Goal: Information Seeking & Learning: Learn about a topic

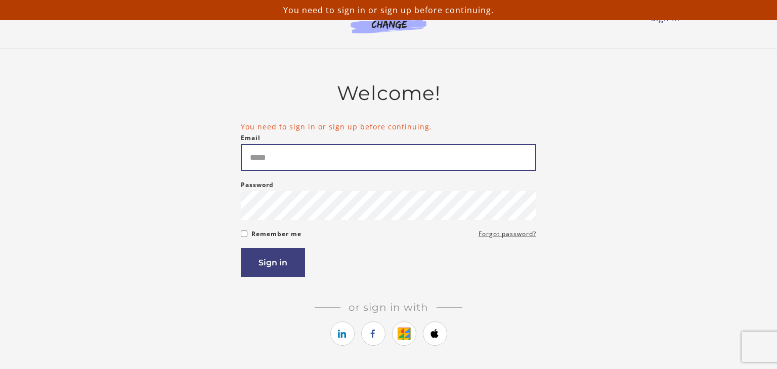
click at [335, 157] on input "Email" at bounding box center [388, 157] width 295 height 27
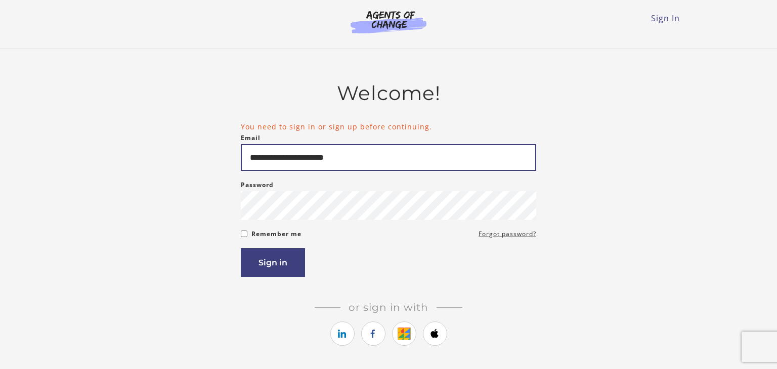
type input "**********"
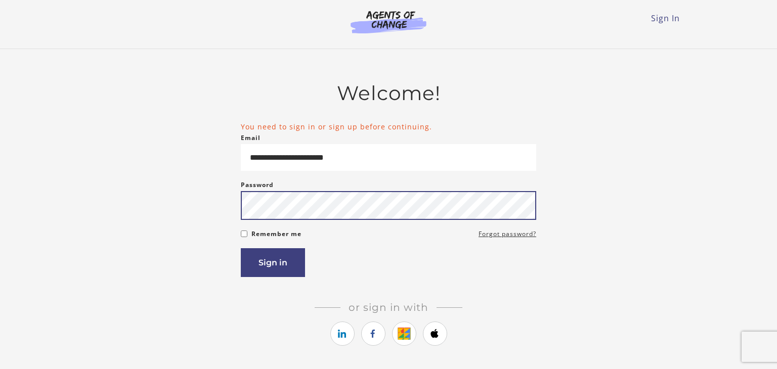
click at [241, 248] on button "Sign in" at bounding box center [273, 262] width 64 height 29
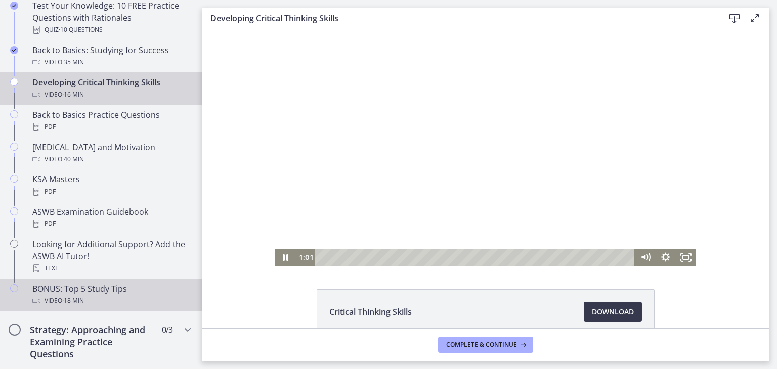
scroll to position [295, 0]
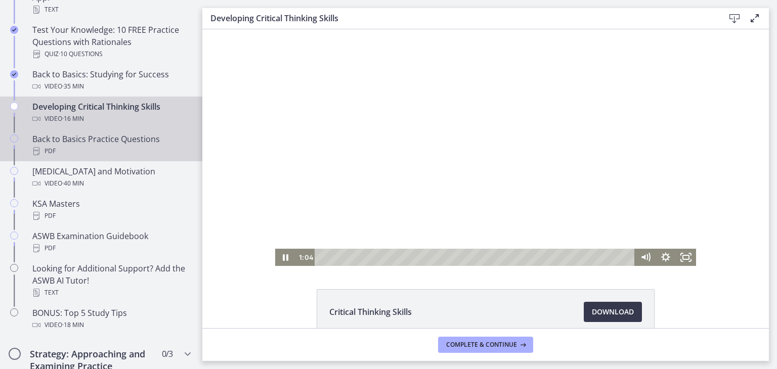
click at [121, 145] on div "PDF" at bounding box center [111, 151] width 158 height 12
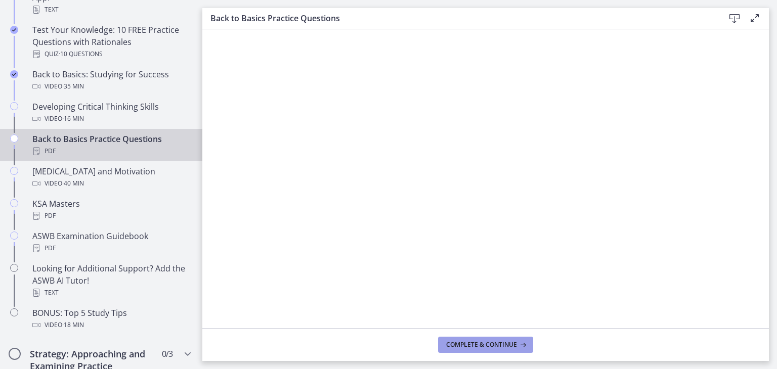
click at [501, 346] on span "Complete & continue" at bounding box center [481, 345] width 71 height 8
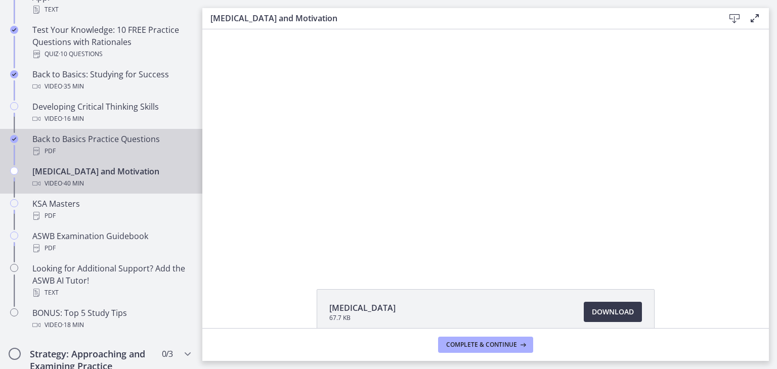
click at [99, 147] on div "PDF" at bounding box center [111, 151] width 158 height 12
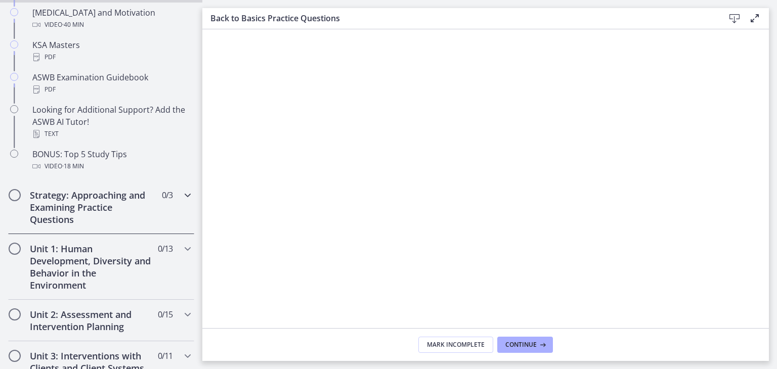
click at [97, 191] on h2 "Strategy: Approaching and Examining Practice Questions" at bounding box center [91, 207] width 123 height 36
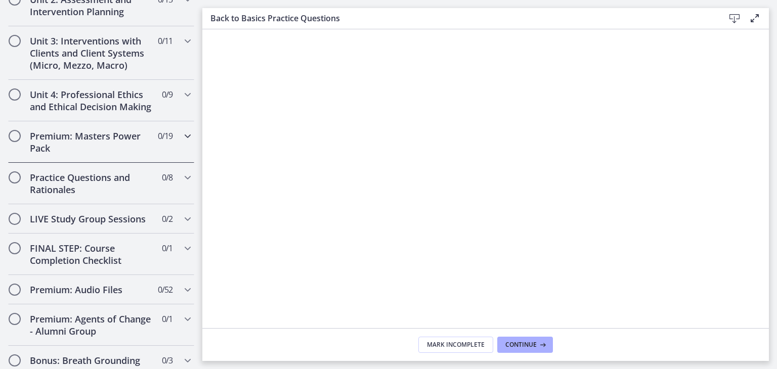
scroll to position [490, 0]
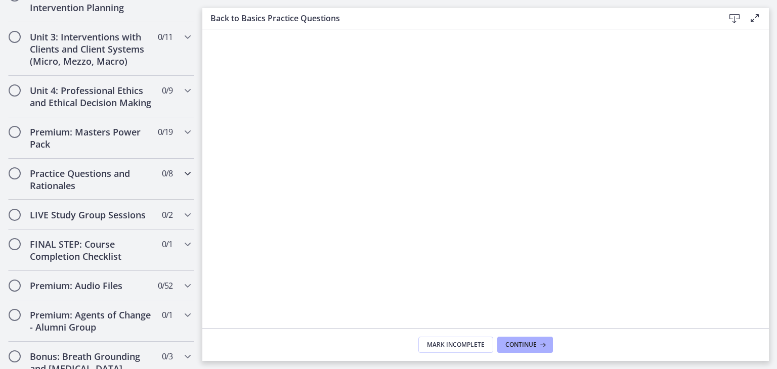
click at [139, 176] on h2 "Practice Questions and Rationales" at bounding box center [91, 179] width 123 height 24
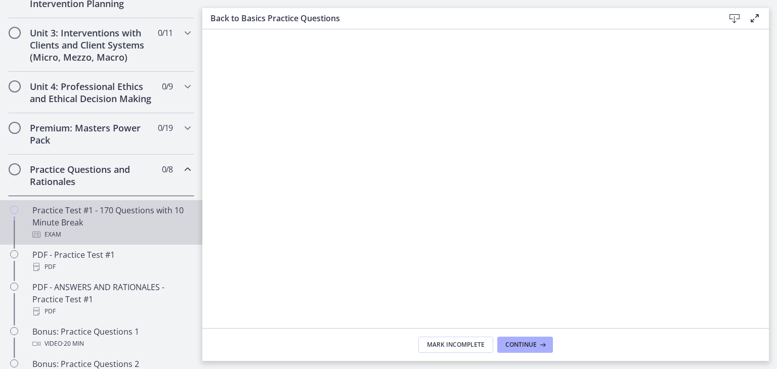
scroll to position [378, 0]
click at [109, 228] on div "Exam" at bounding box center [111, 234] width 158 height 12
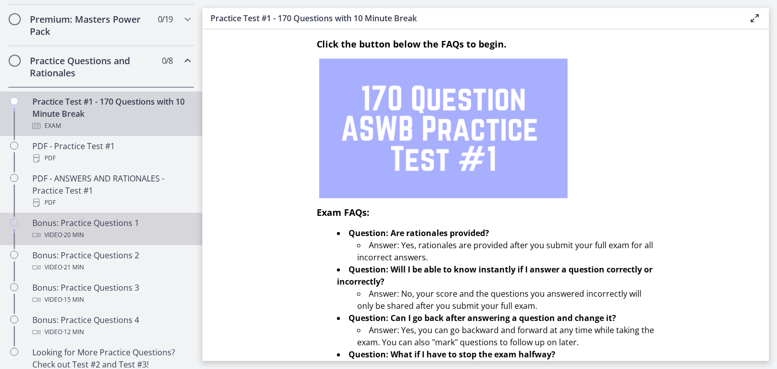
scroll to position [486, 0]
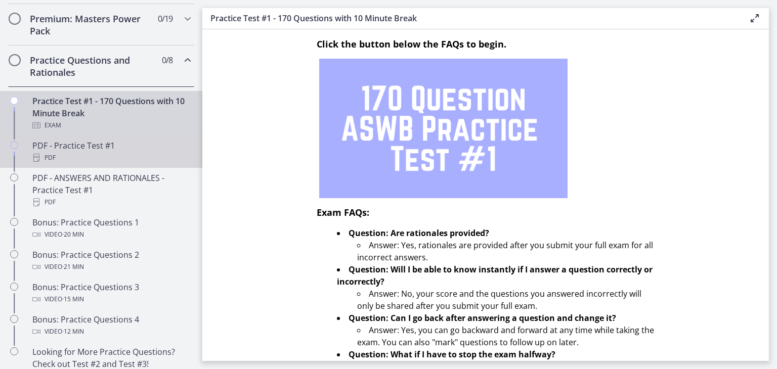
click at [115, 147] on div "PDF - Practice Test #1 PDF" at bounding box center [111, 152] width 158 height 24
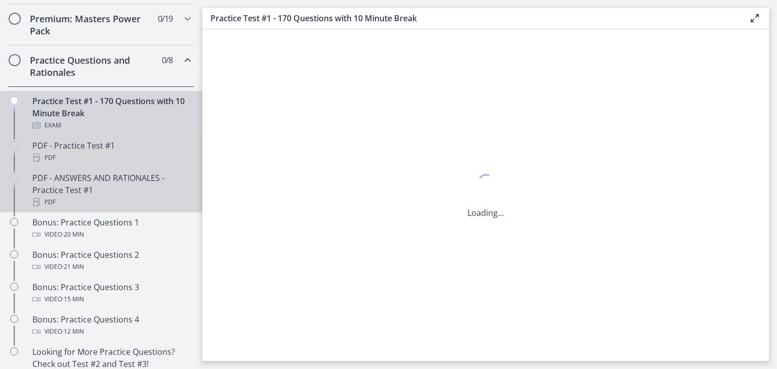
scroll to position [0, 0]
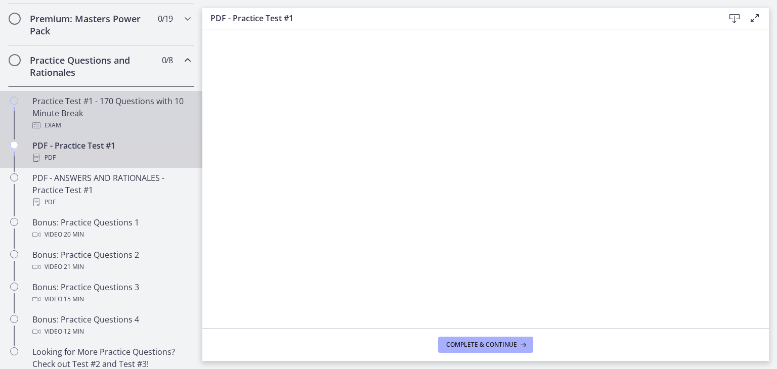
click at [131, 114] on div "Practice Test #1 - 170 Questions with 10 Minute Break Exam" at bounding box center [111, 113] width 158 height 36
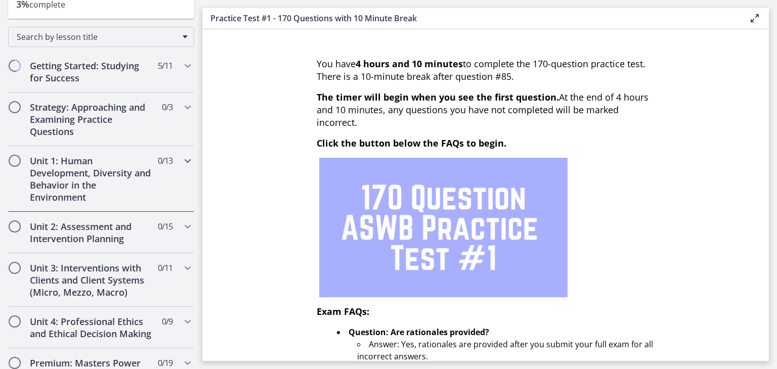
scroll to position [122, 0]
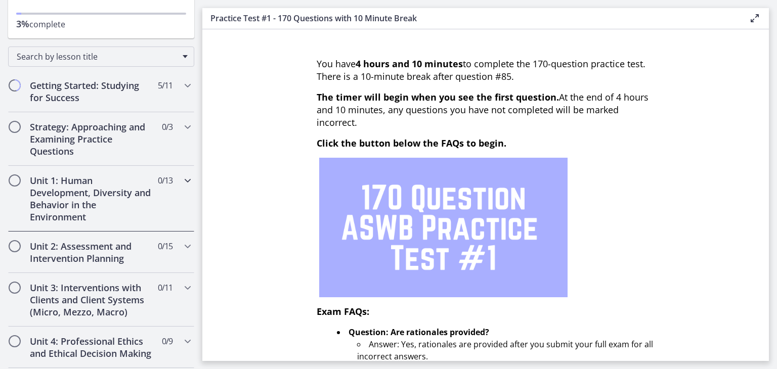
click at [159, 217] on div "Unit 1: Human Development, Diversity and Behavior in the Environment 0 / 13 Com…" at bounding box center [101, 199] width 186 height 66
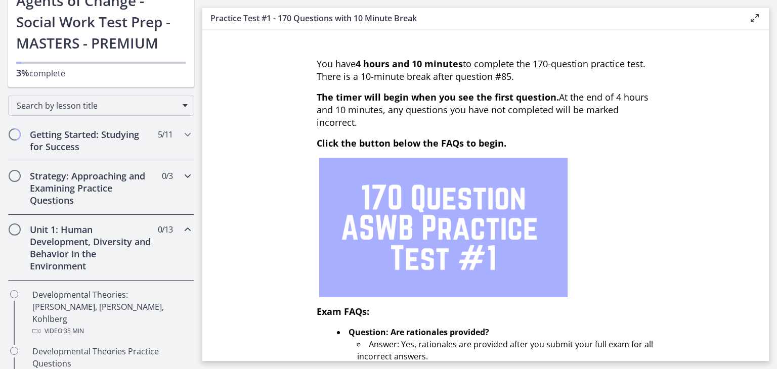
scroll to position [54, 0]
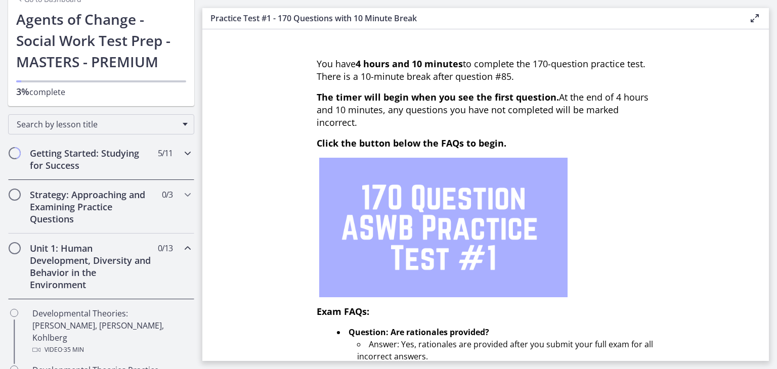
click at [120, 166] on h2 "Getting Started: Studying for Success" at bounding box center [91, 159] width 123 height 24
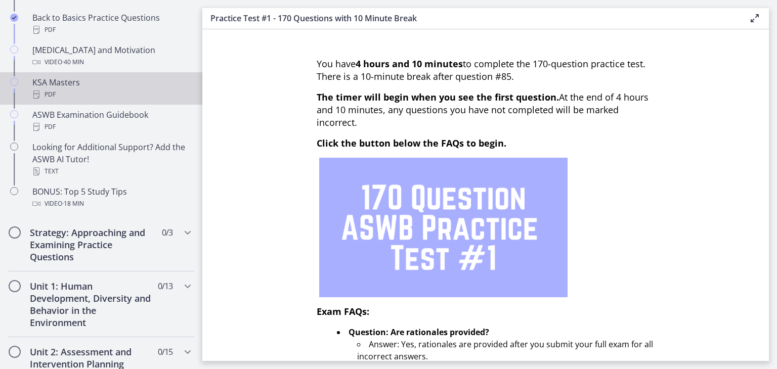
scroll to position [412, 0]
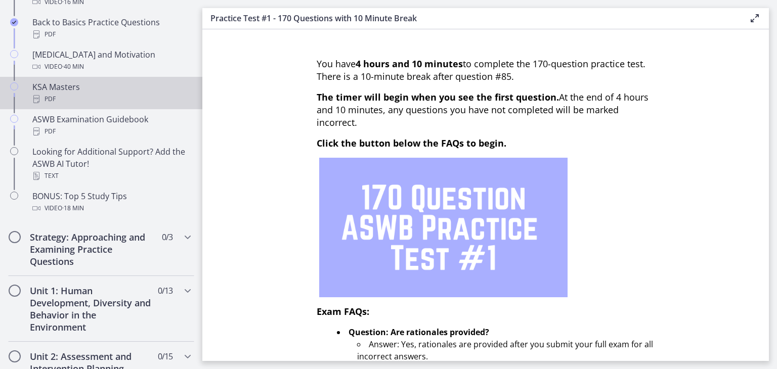
click at [100, 101] on div "PDF" at bounding box center [111, 99] width 158 height 12
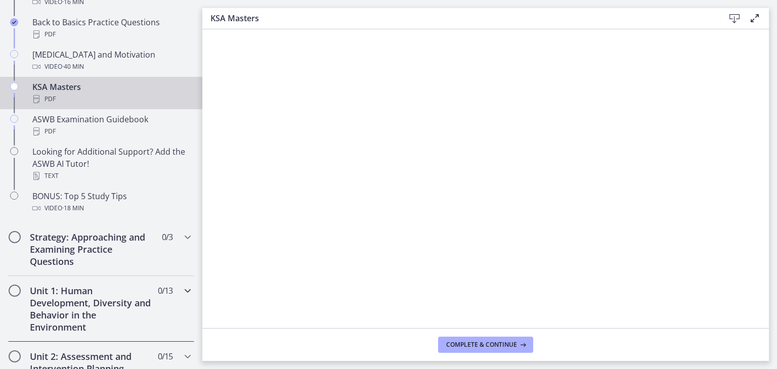
click at [95, 307] on h2 "Unit 1: Human Development, Diversity and Behavior in the Environment" at bounding box center [91, 309] width 123 height 49
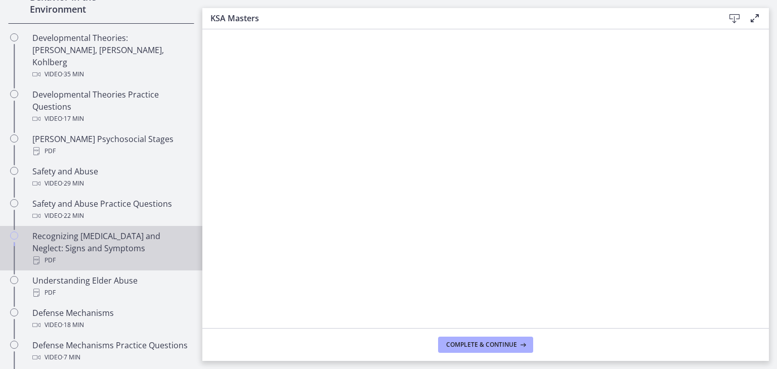
scroll to position [319, 0]
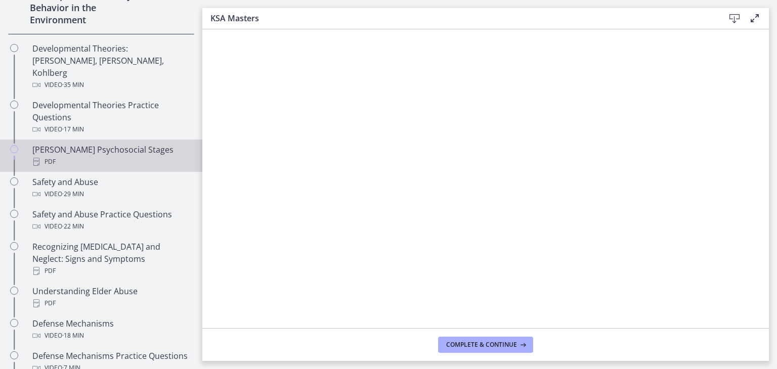
click at [104, 156] on div "PDF" at bounding box center [111, 162] width 158 height 12
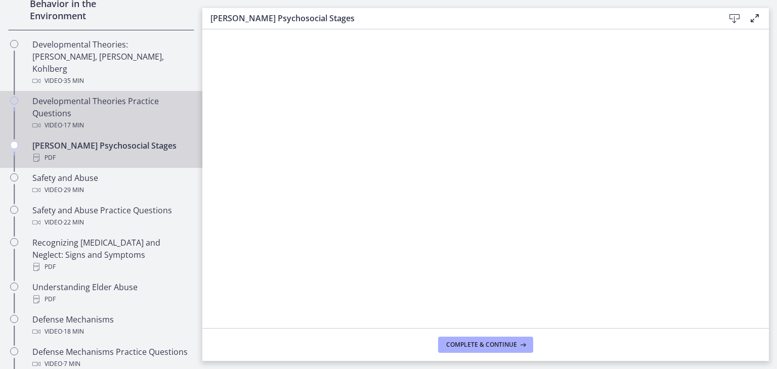
scroll to position [324, 0]
click at [116, 98] on div "Developmental Theories Practice Questions Video · 17 min" at bounding box center [111, 112] width 158 height 36
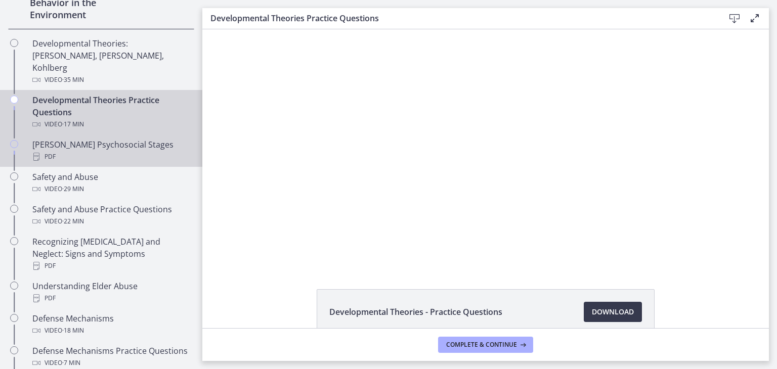
click at [115, 151] on div "PDF" at bounding box center [111, 157] width 158 height 12
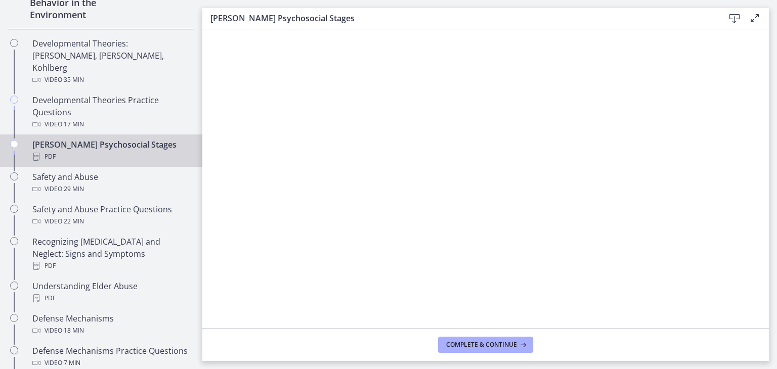
click at [755, 17] on icon at bounding box center [754, 18] width 12 height 12
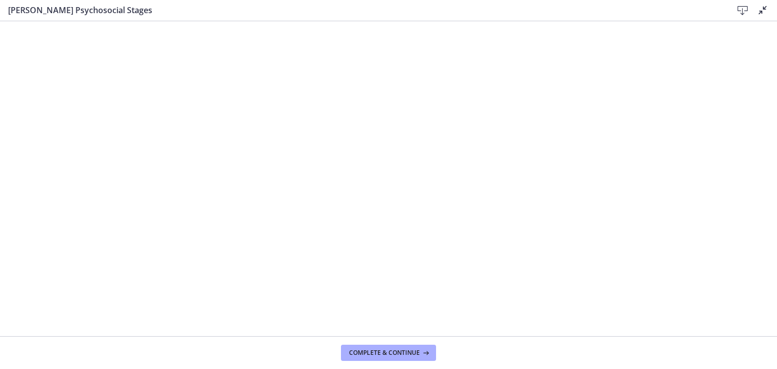
click at [758, 12] on icon at bounding box center [762, 10] width 12 height 12
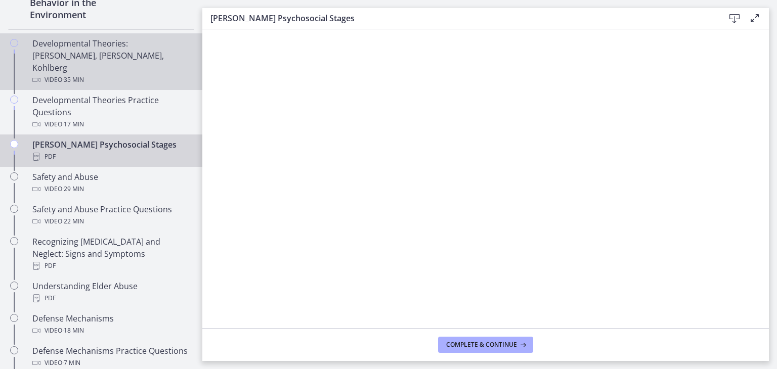
click at [103, 57] on div "Developmental Theories: [PERSON_NAME], [PERSON_NAME], Kohlberg Video · 35 min" at bounding box center [111, 61] width 158 height 49
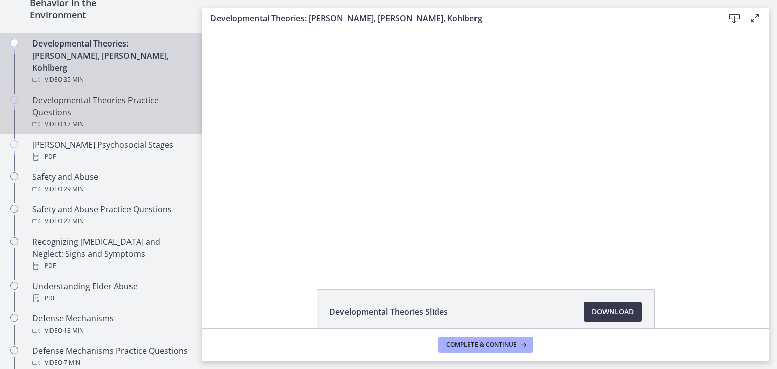
click at [110, 94] on div "Developmental Theories Practice Questions Video · 17 min" at bounding box center [111, 112] width 158 height 36
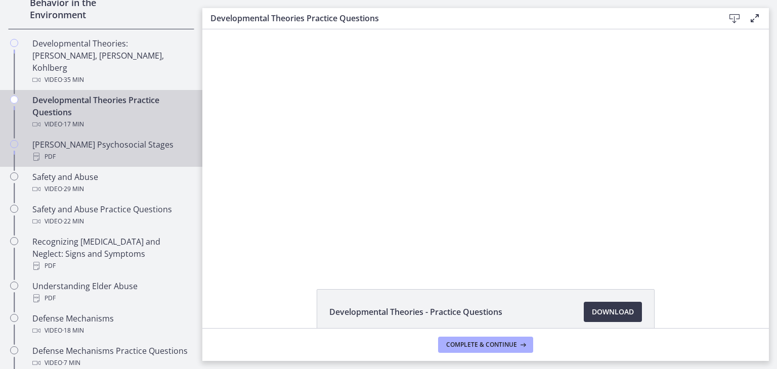
click at [118, 139] on div "[PERSON_NAME] Psychosocial Stages PDF" at bounding box center [111, 151] width 158 height 24
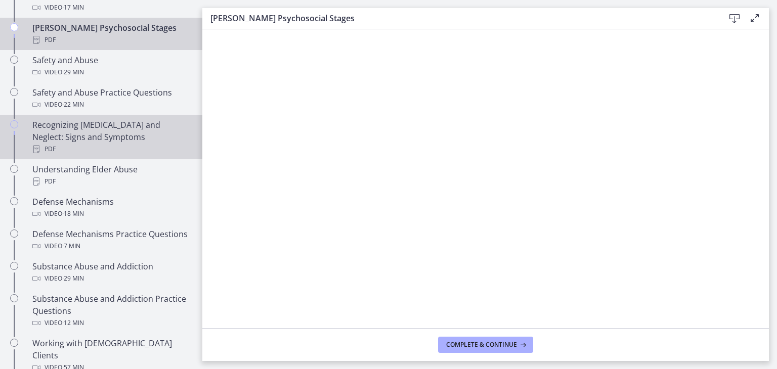
scroll to position [425, 0]
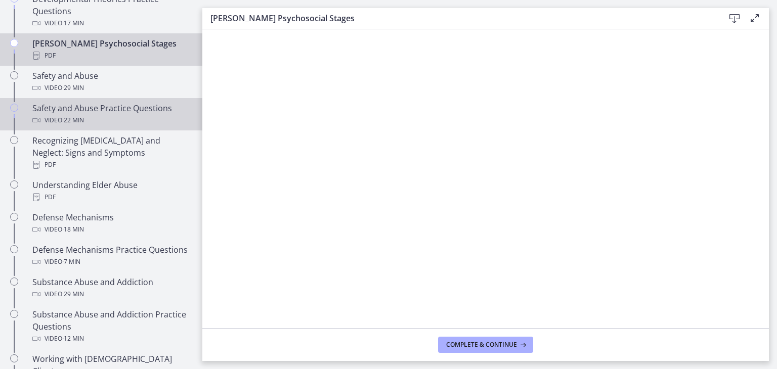
click at [113, 102] on div "Safety and Abuse Practice Questions Video · 22 min" at bounding box center [111, 114] width 158 height 24
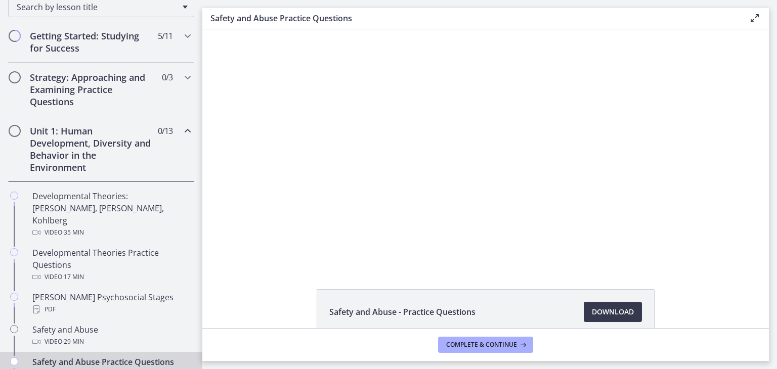
scroll to position [165, 0]
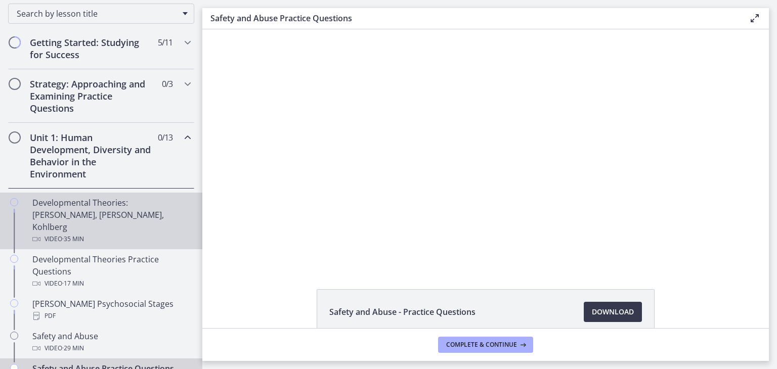
click at [75, 205] on div "Developmental Theories: [PERSON_NAME], [PERSON_NAME], Kohlberg Video · 35 min" at bounding box center [111, 221] width 158 height 49
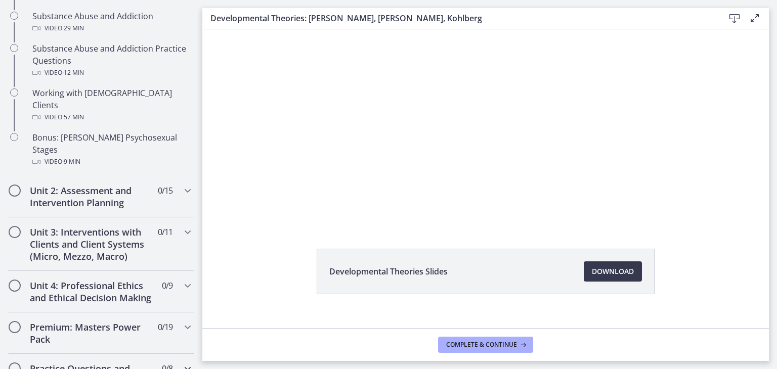
scroll to position [692, 0]
click at [79, 321] on h2 "Premium: Masters Power Pack" at bounding box center [91, 333] width 123 height 24
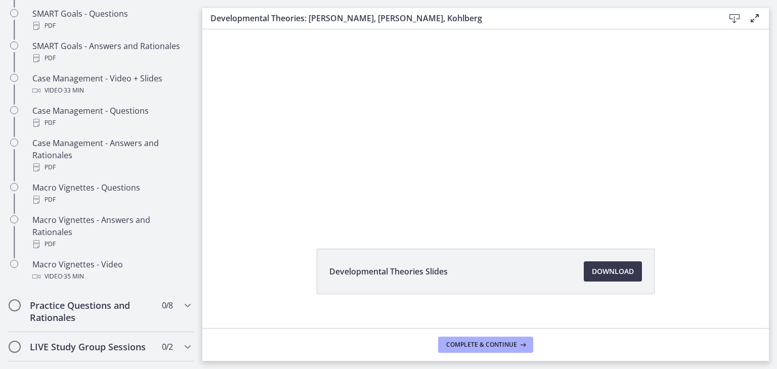
scroll to position [35, 0]
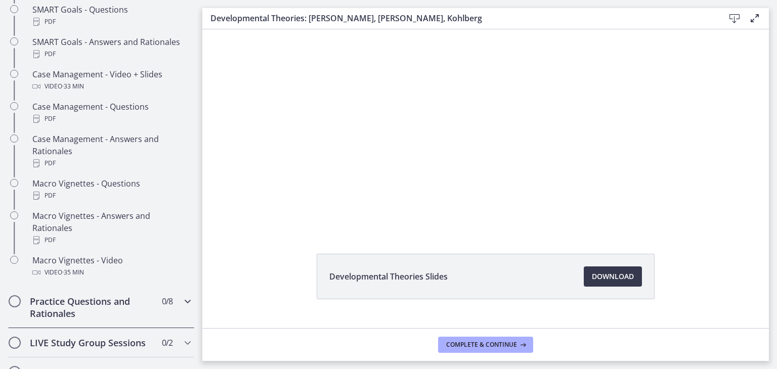
click at [72, 303] on h2 "Practice Questions and Rationales" at bounding box center [91, 307] width 123 height 24
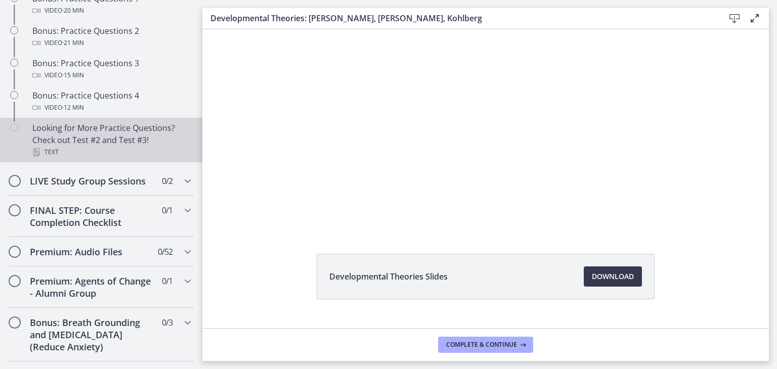
scroll to position [714, 0]
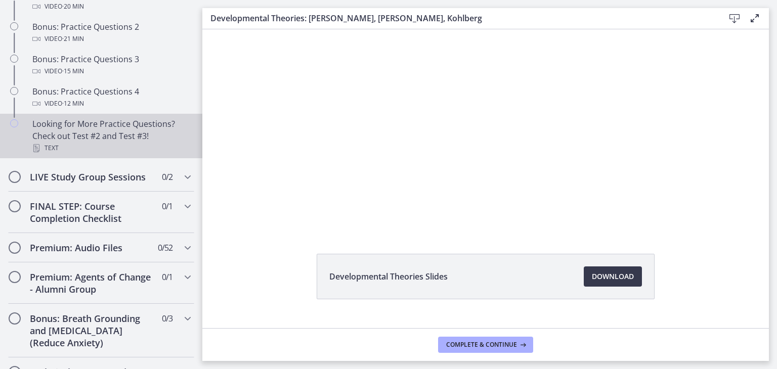
click at [95, 139] on div "Looking for More Practice Questions? Check out Test #2 and Test #3! Text" at bounding box center [111, 136] width 158 height 36
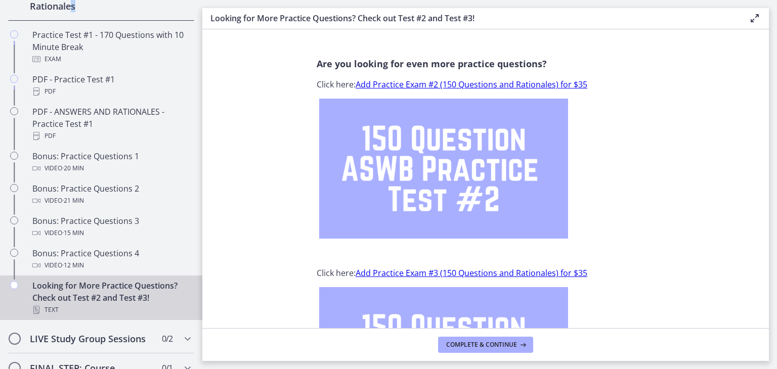
scroll to position [402, 0]
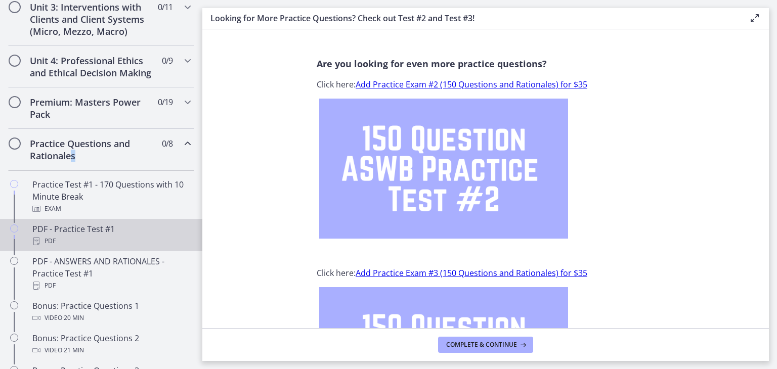
click at [79, 247] on link "PDF - Practice Test #1 PDF" at bounding box center [101, 235] width 202 height 32
